Goal: Information Seeking & Learning: Learn about a topic

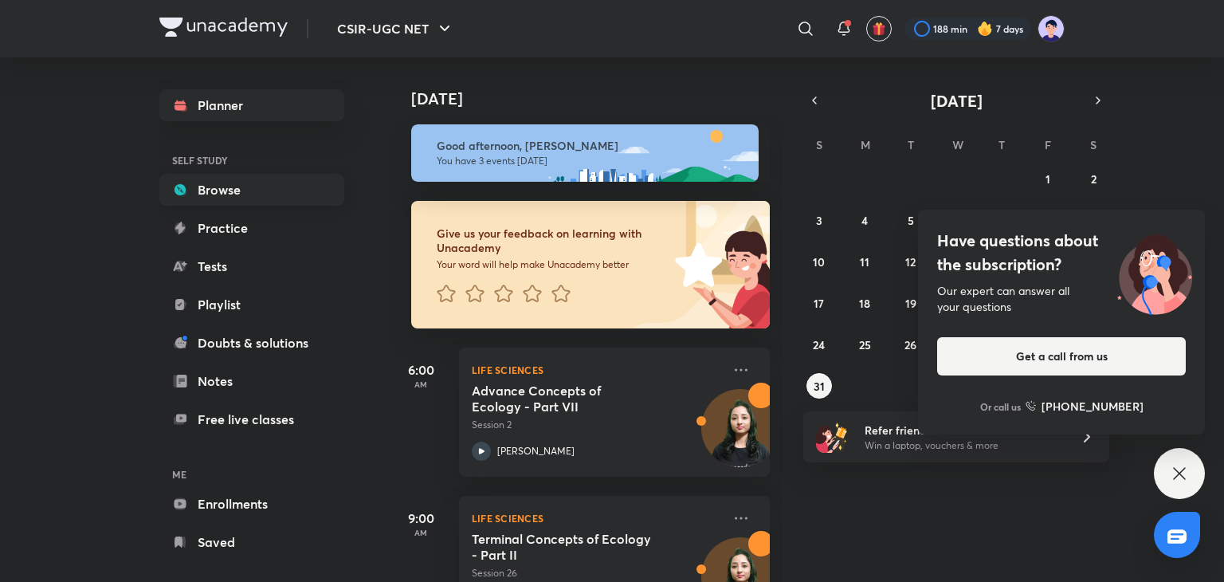
click at [239, 195] on link "Browse" at bounding box center [251, 190] width 185 height 32
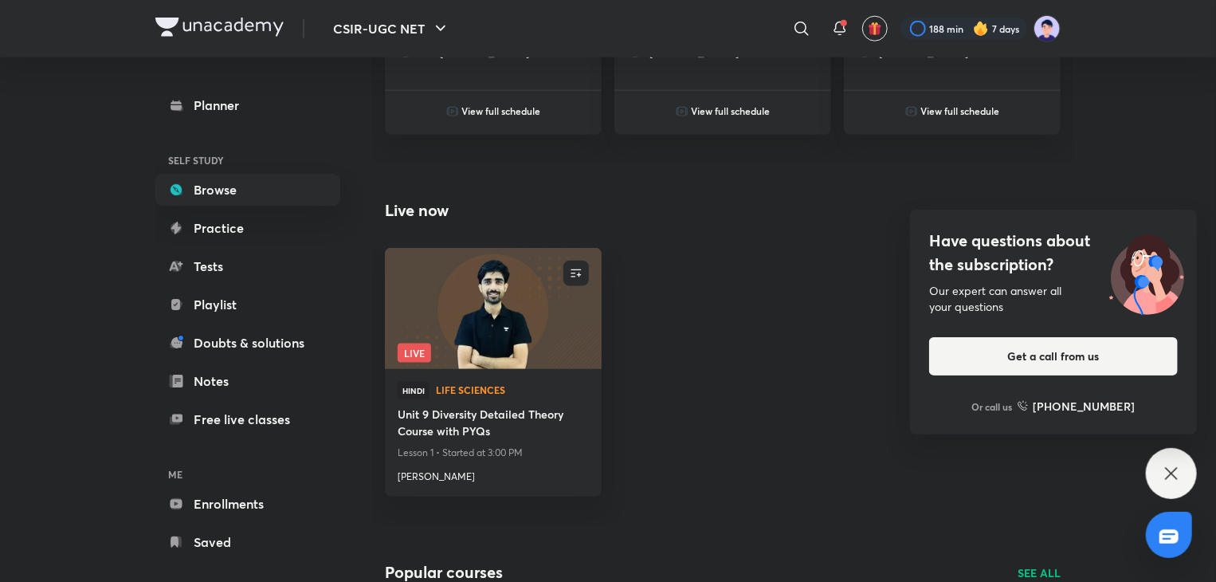
scroll to position [867, 0]
click at [491, 358] on img at bounding box center [492, 306] width 221 height 123
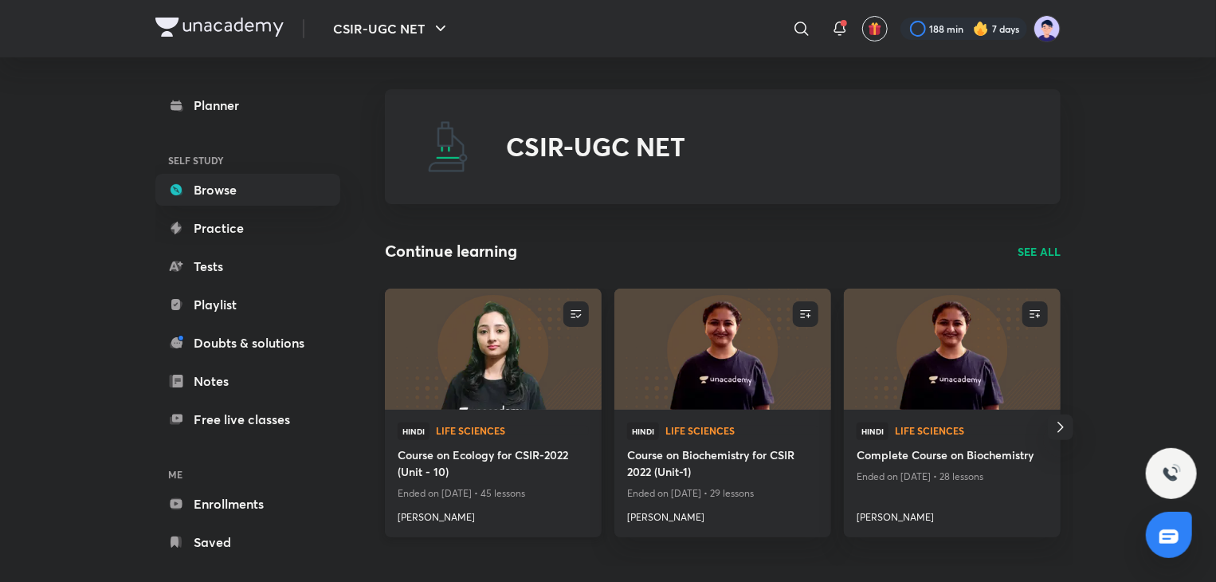
click at [477, 416] on div "Hindi Life Sciences Course on Ecology for CSIR-2022 (Unit - 10) Ended on [DATE]…" at bounding box center [493, 472] width 217 height 127
click at [484, 410] on div "Hindi Life Sciences Course on Ecology for CSIR-2022 (Unit - 10) Ended on [DATE]…" at bounding box center [493, 472] width 217 height 127
click at [502, 324] on img at bounding box center [492, 348] width 221 height 123
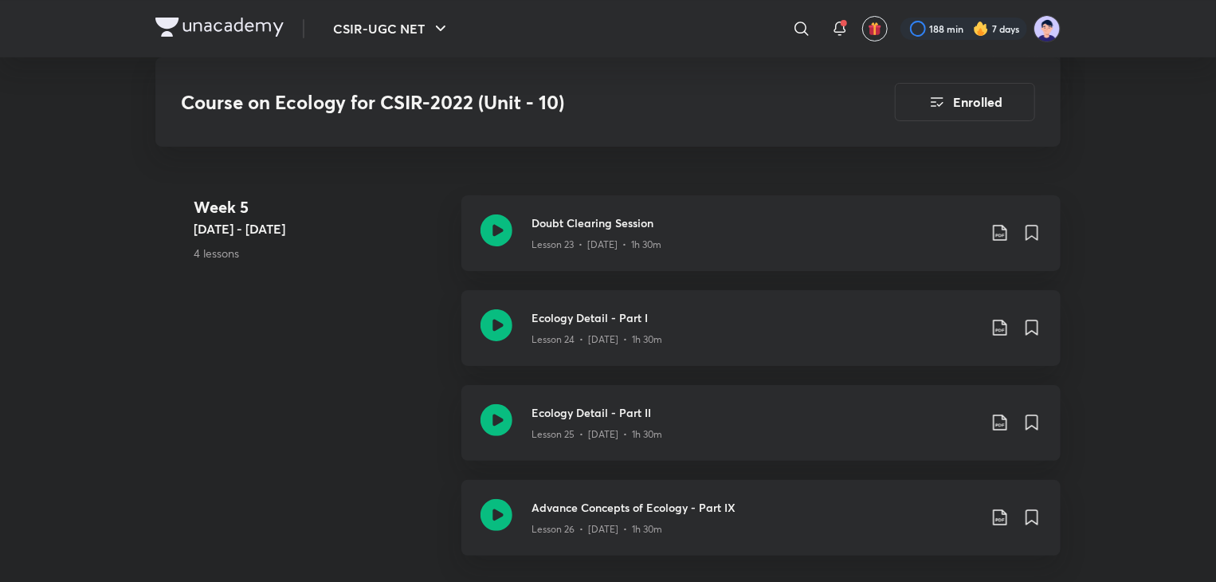
scroll to position [3020, 0]
click at [595, 321] on h3 "Ecology Detail - Part I" at bounding box center [754, 316] width 446 height 17
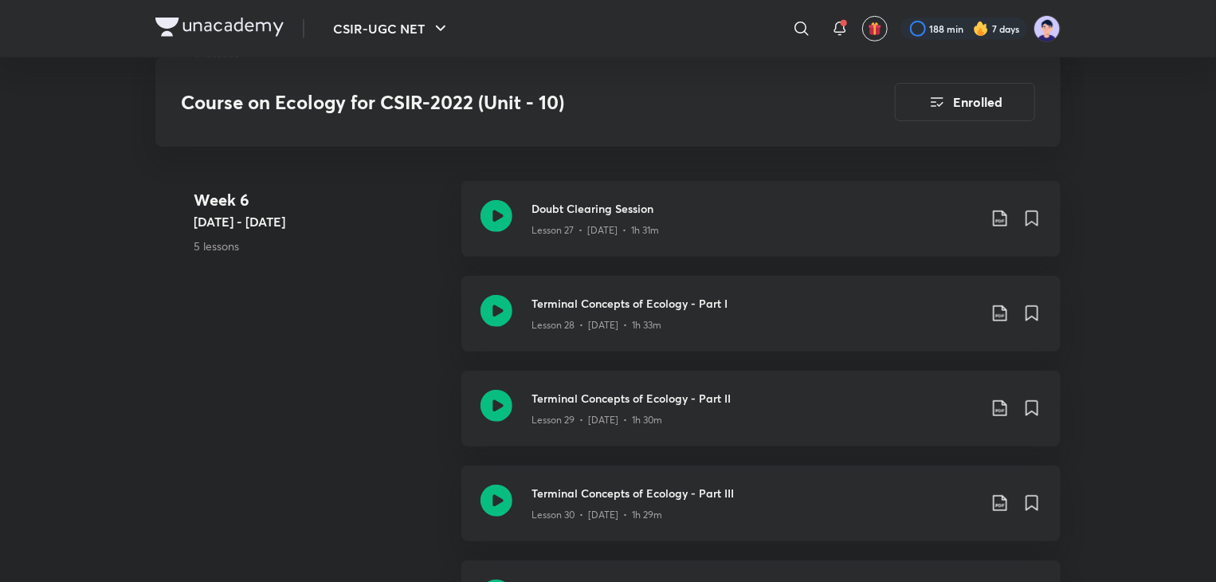
scroll to position [3501, 0]
click at [599, 323] on p "Lesson 28 • [DATE] • 1h 33m" at bounding box center [596, 322] width 130 height 14
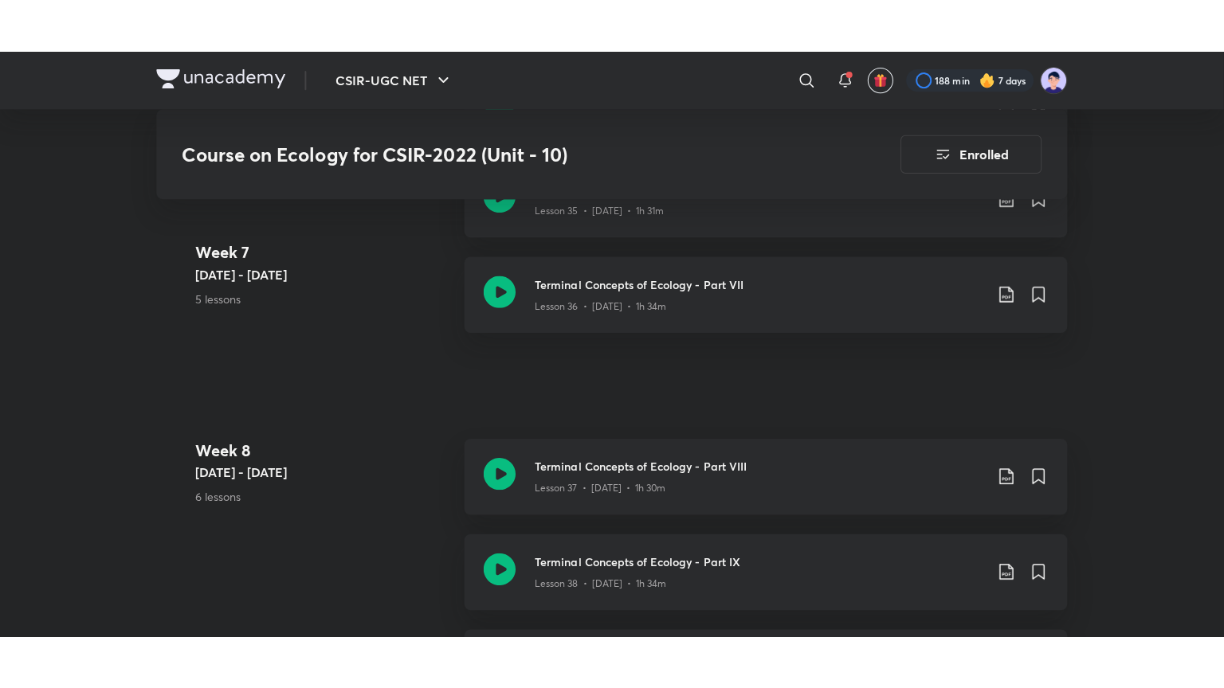
scroll to position [4419, 0]
